Goal: Use online tool/utility: Utilize a website feature to perform a specific function

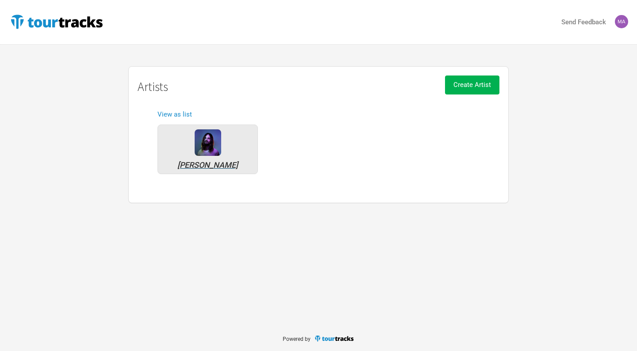
click at [207, 149] on img at bounding box center [208, 143] width 27 height 27
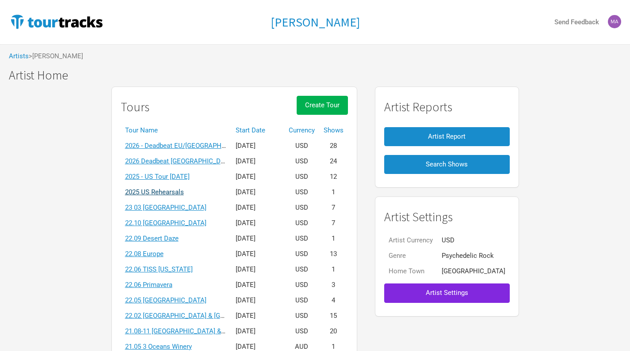
click at [184, 194] on link "2025 US Rehearsals" at bounding box center [154, 192] width 59 height 8
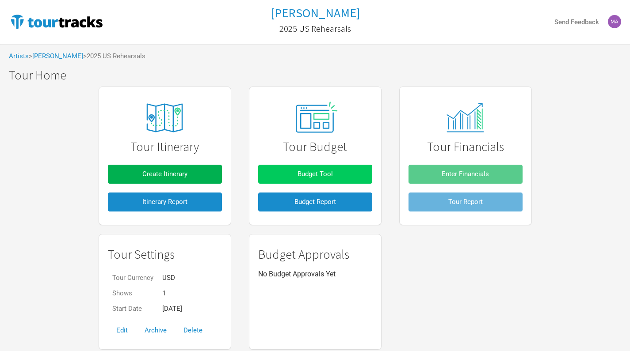
click at [303, 172] on span "Budget Tool" at bounding box center [315, 174] width 35 height 8
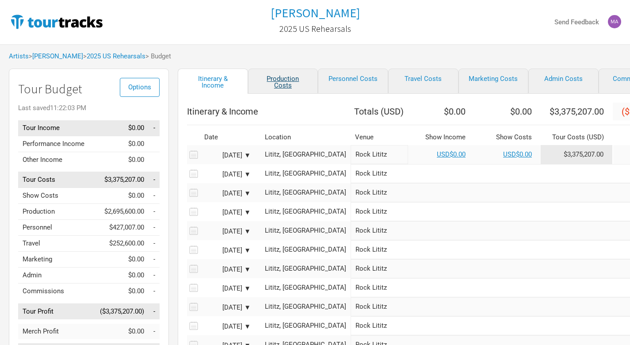
click at [278, 84] on link "Production Costs" at bounding box center [283, 81] width 70 height 25
select select "Total Days"
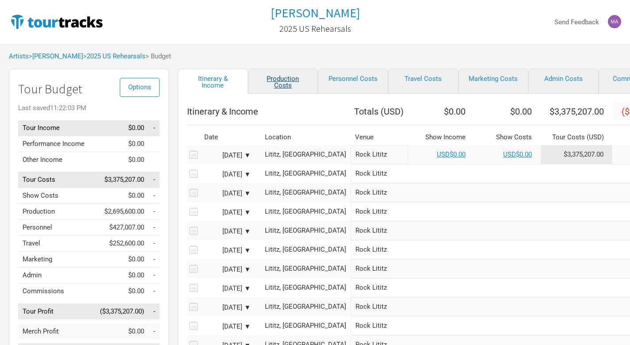
select select "Total Days"
select select "Shows"
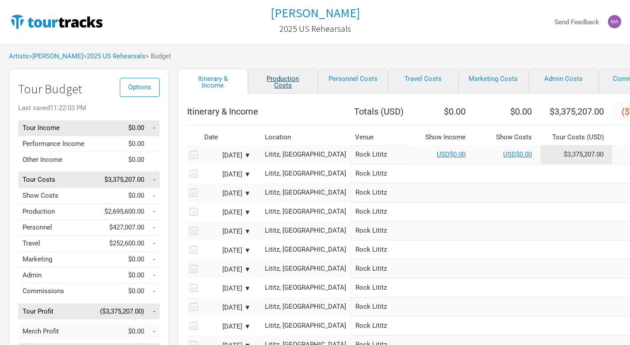
select select "Shows"
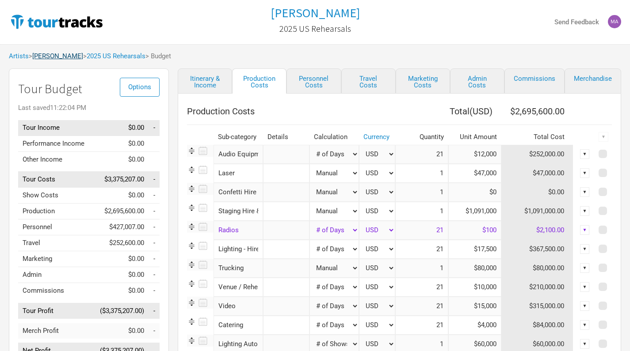
click at [65, 59] on link "[PERSON_NAME]" at bounding box center [57, 56] width 51 height 8
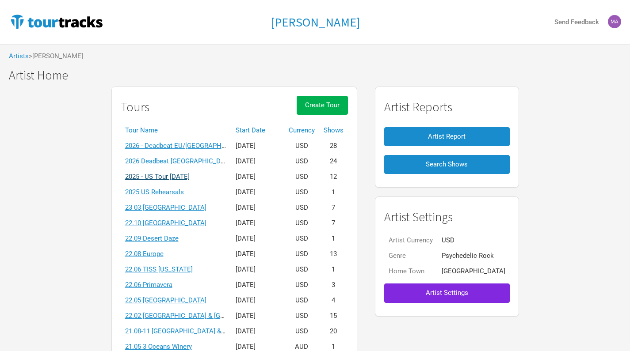
click at [190, 175] on link "2025 - US Tour [DATE]" at bounding box center [157, 177] width 65 height 8
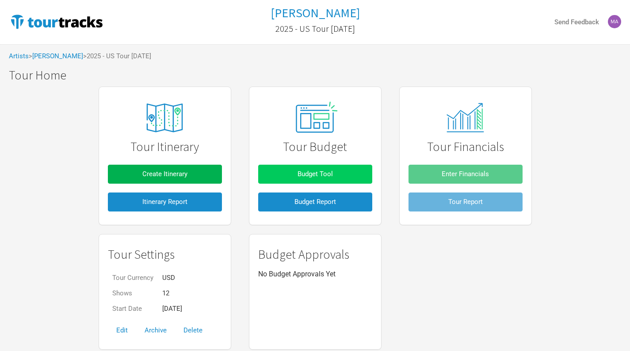
click at [315, 175] on span "Budget Tool" at bounding box center [315, 174] width 35 height 8
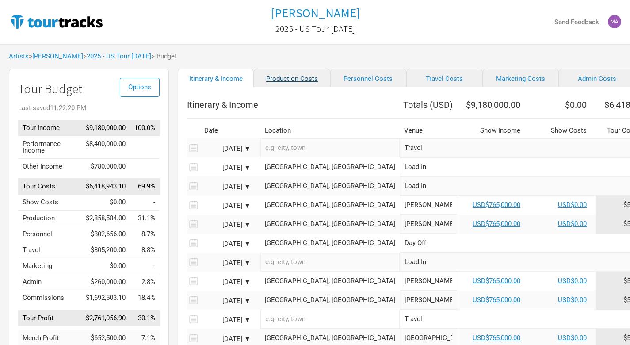
click at [290, 80] on link "Production Costs" at bounding box center [292, 78] width 76 height 19
select select "Show Days"
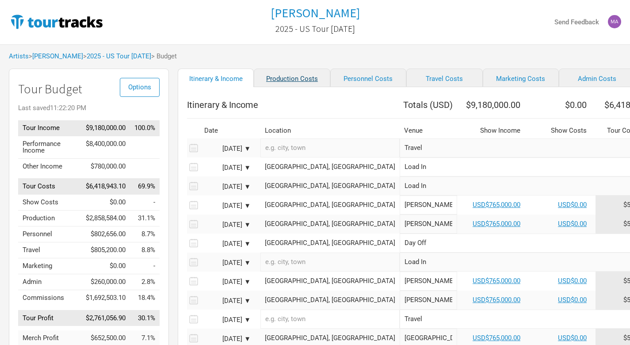
select select "Show Days"
select select "Shows"
select select "Show Days"
select select "Shows"
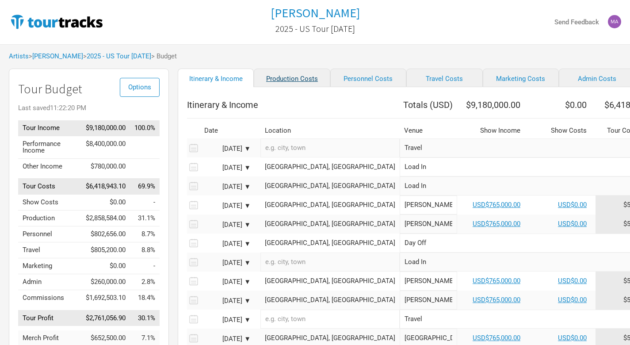
select select "Shows"
